Goal: Check status: Check status

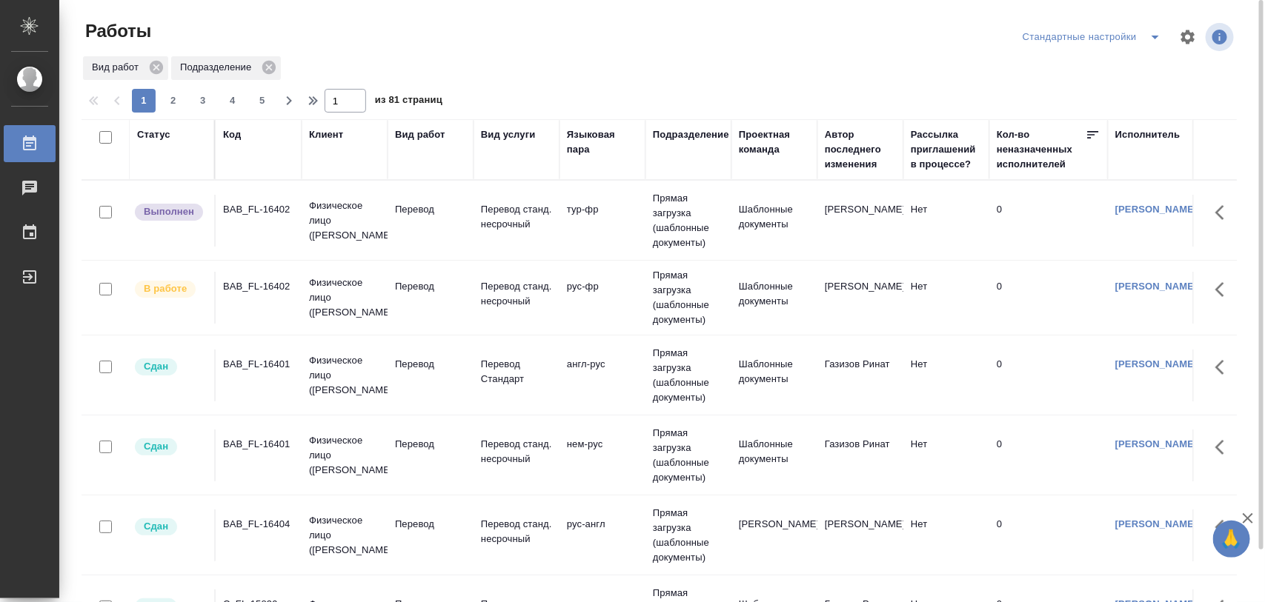
click at [261, 204] on div "BAB_FL-16402" at bounding box center [258, 209] width 71 height 15
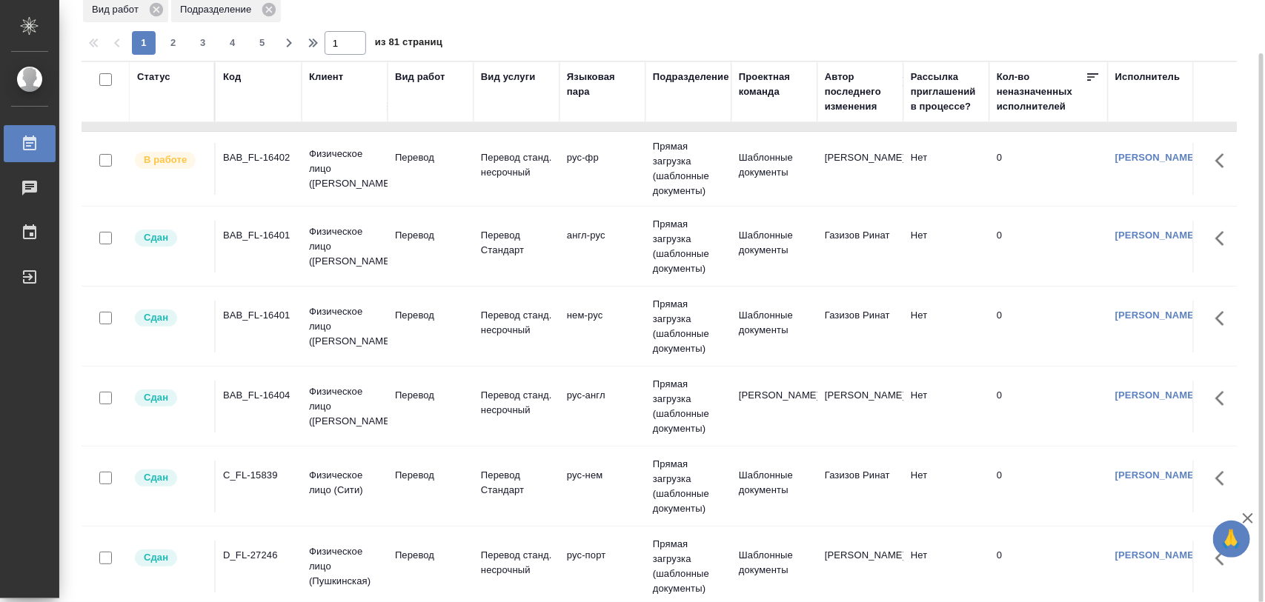
scroll to position [185, 0]
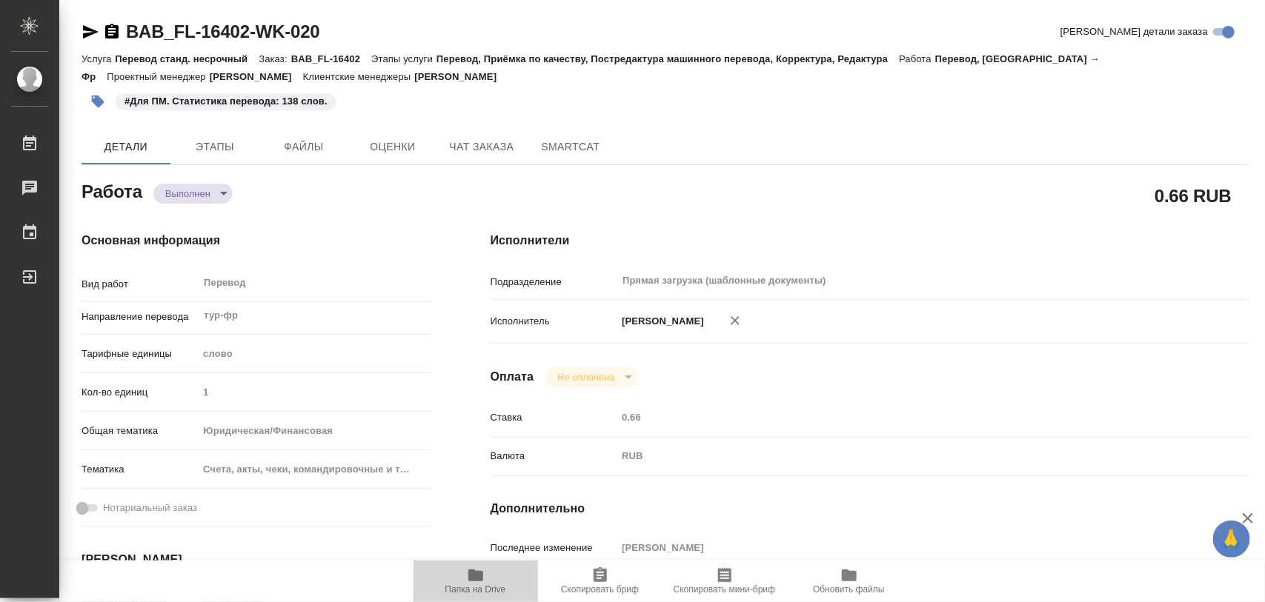
click at [475, 572] on icon "button" at bounding box center [475, 576] width 15 height 12
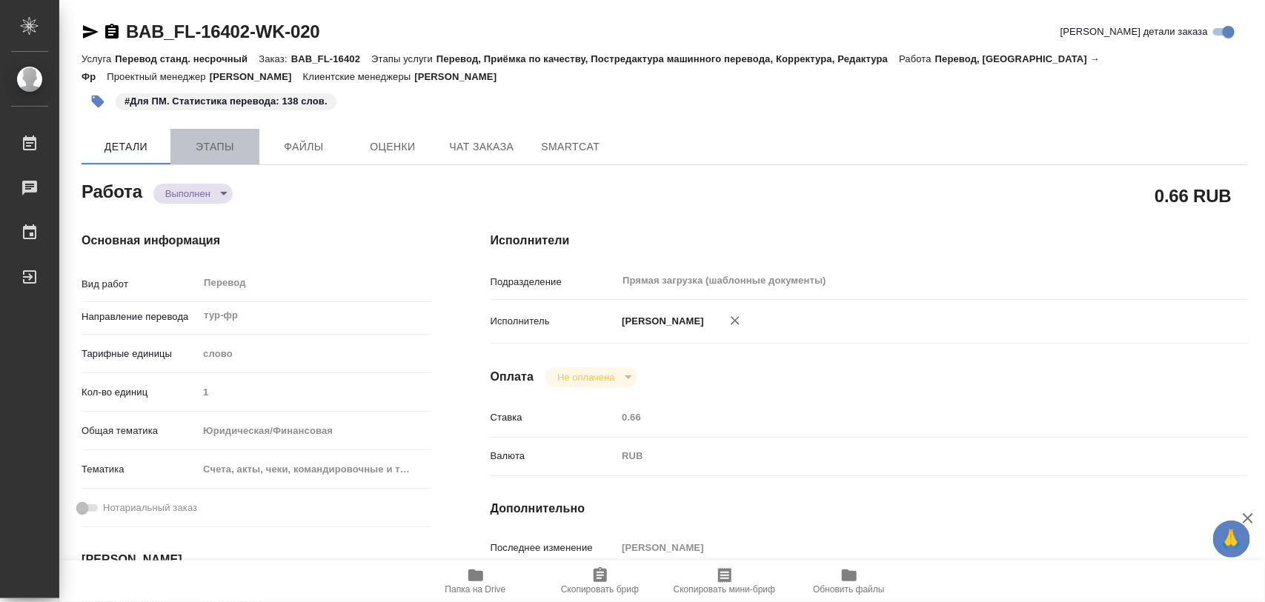
click at [211, 148] on span "Этапы" at bounding box center [214, 147] width 71 height 19
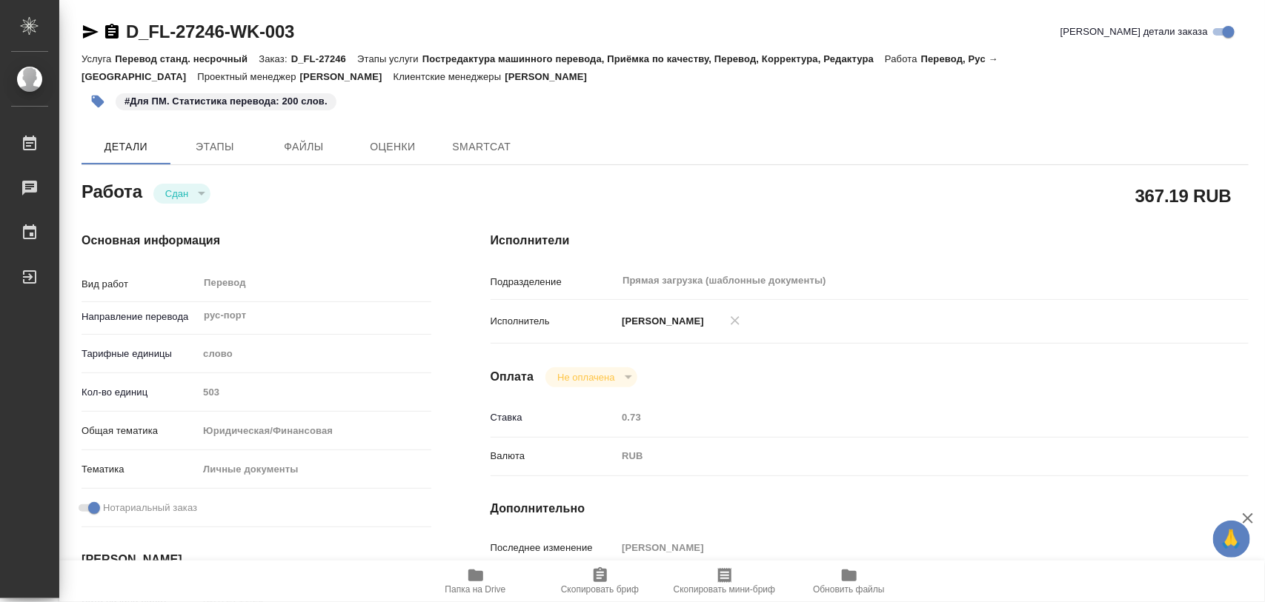
type textarea "x"
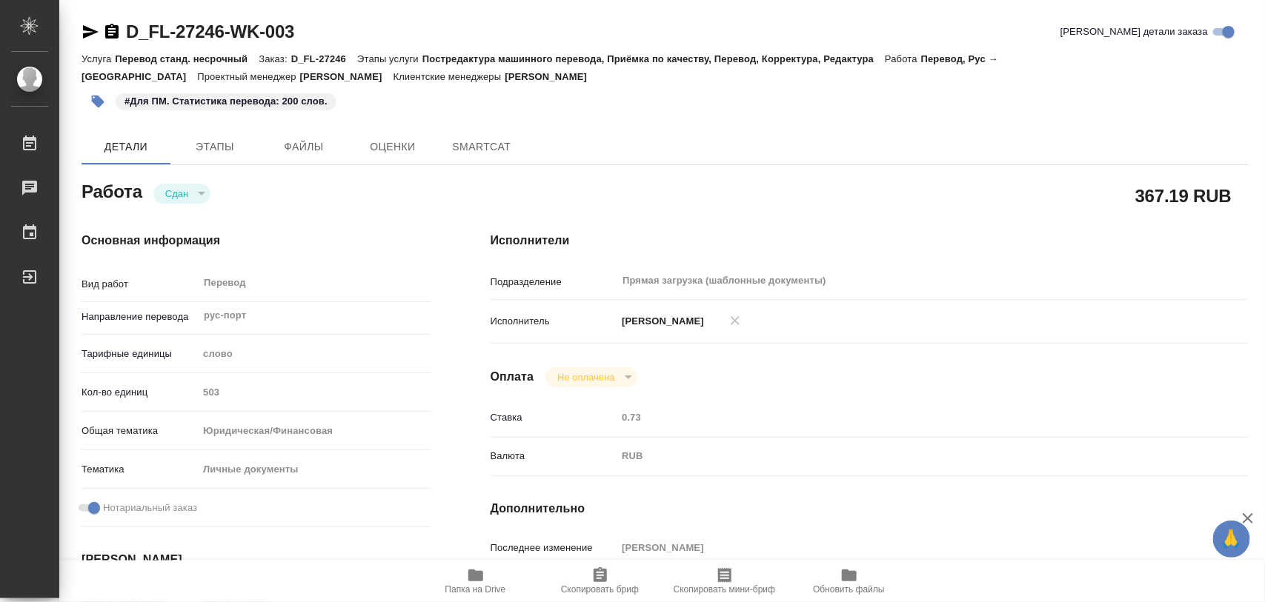
type textarea "x"
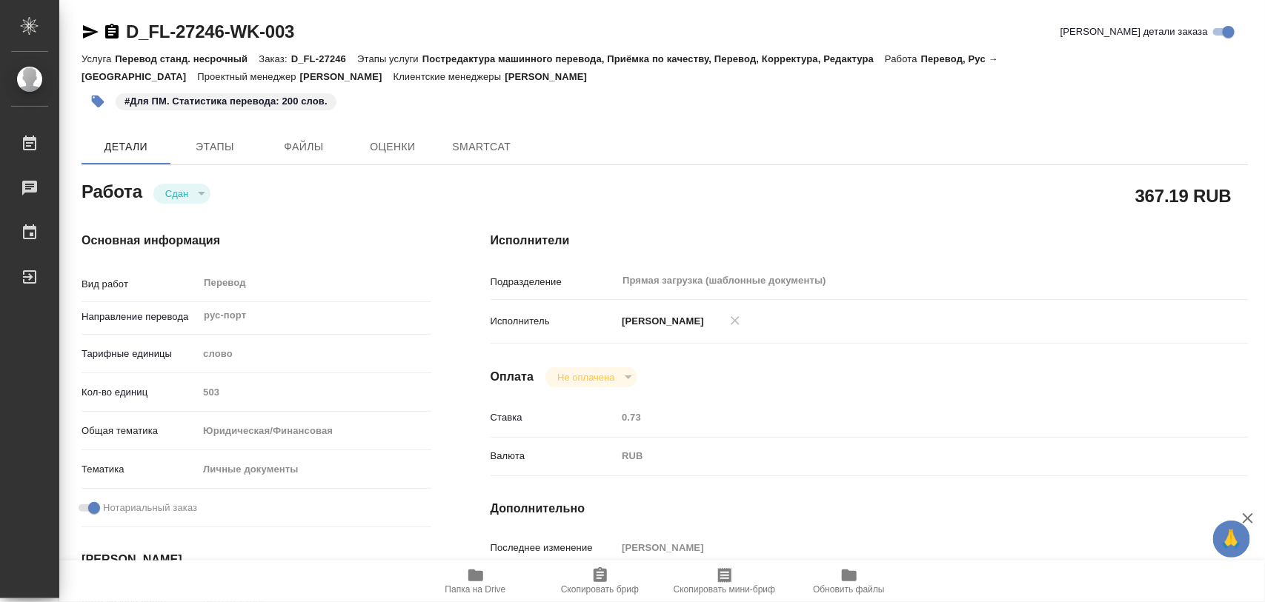
type textarea "x"
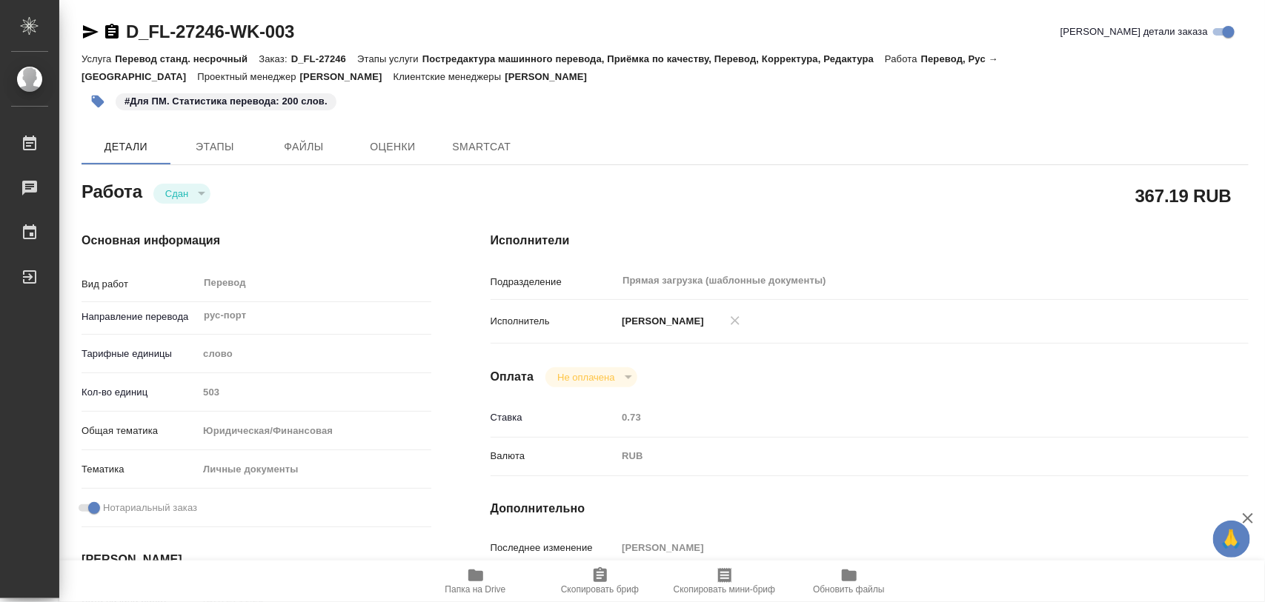
type textarea "x"
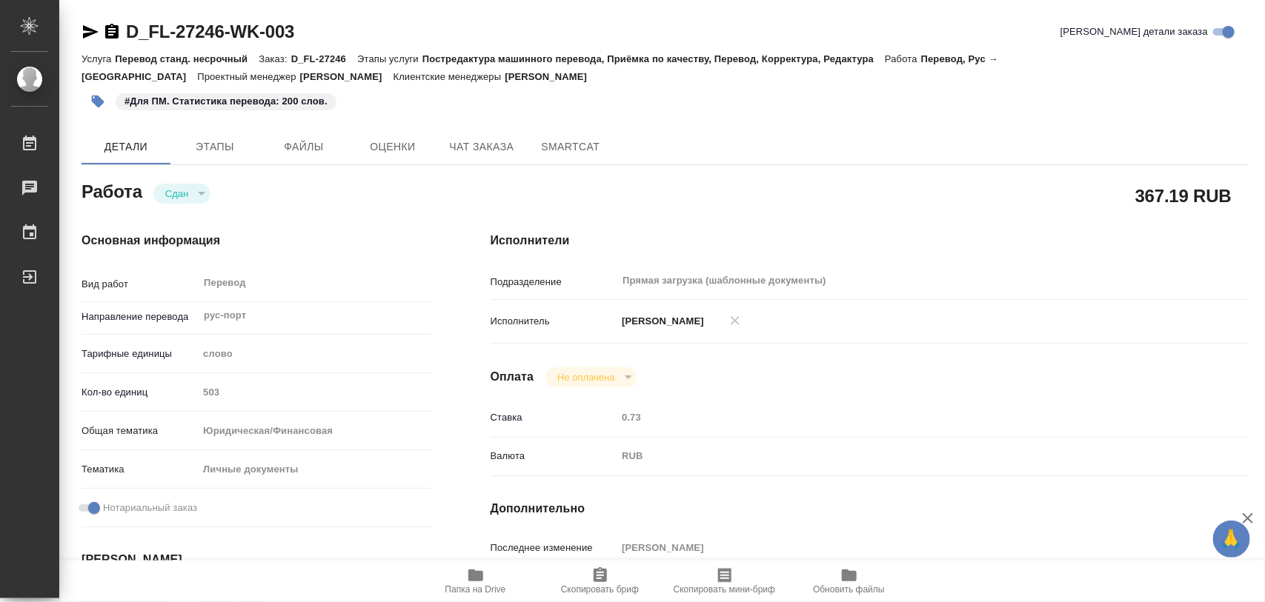
type textarea "x"
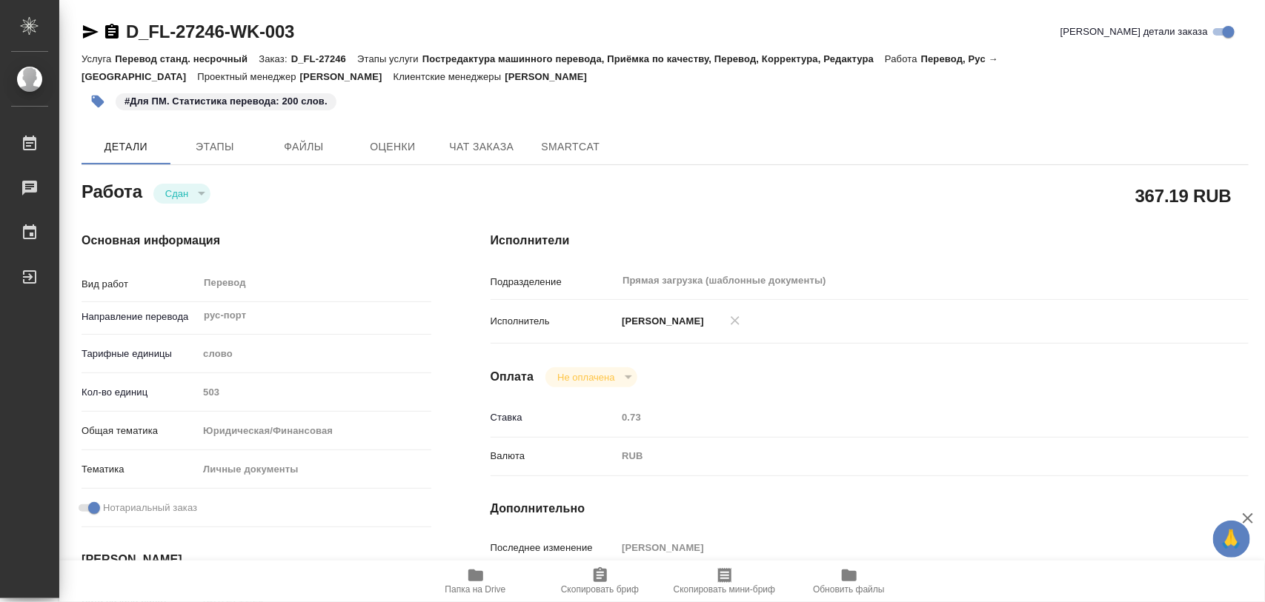
click at [485, 575] on span "Папка на Drive" at bounding box center [475, 581] width 107 height 28
type textarea "x"
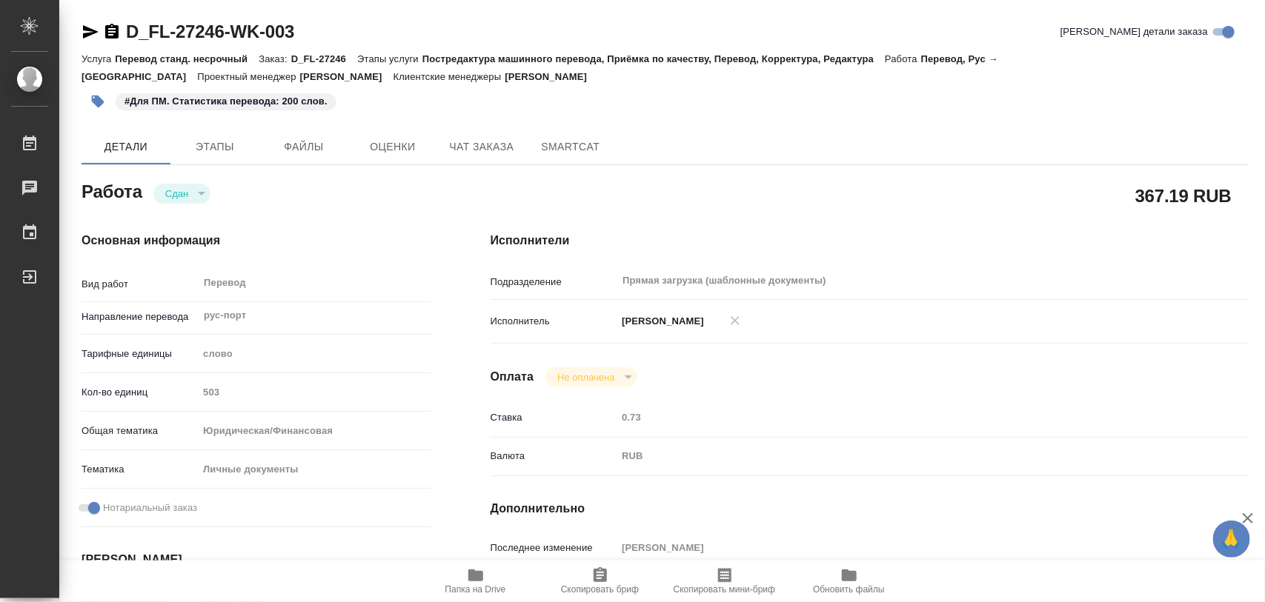
type textarea "x"
